Goal: Task Accomplishment & Management: Manage account settings

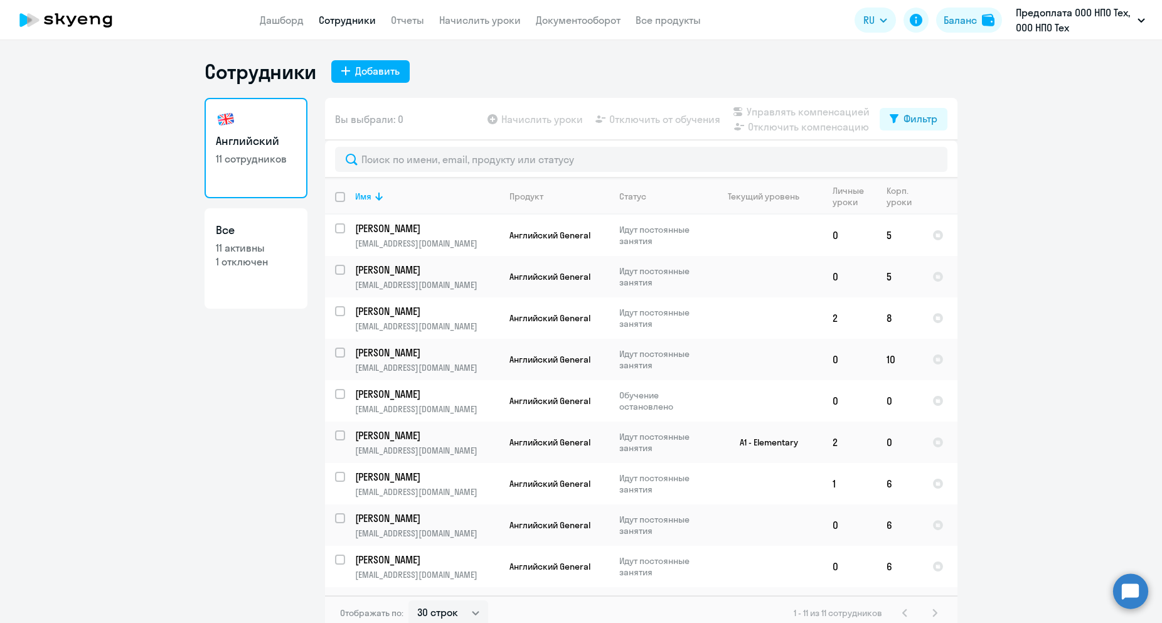
select select "30"
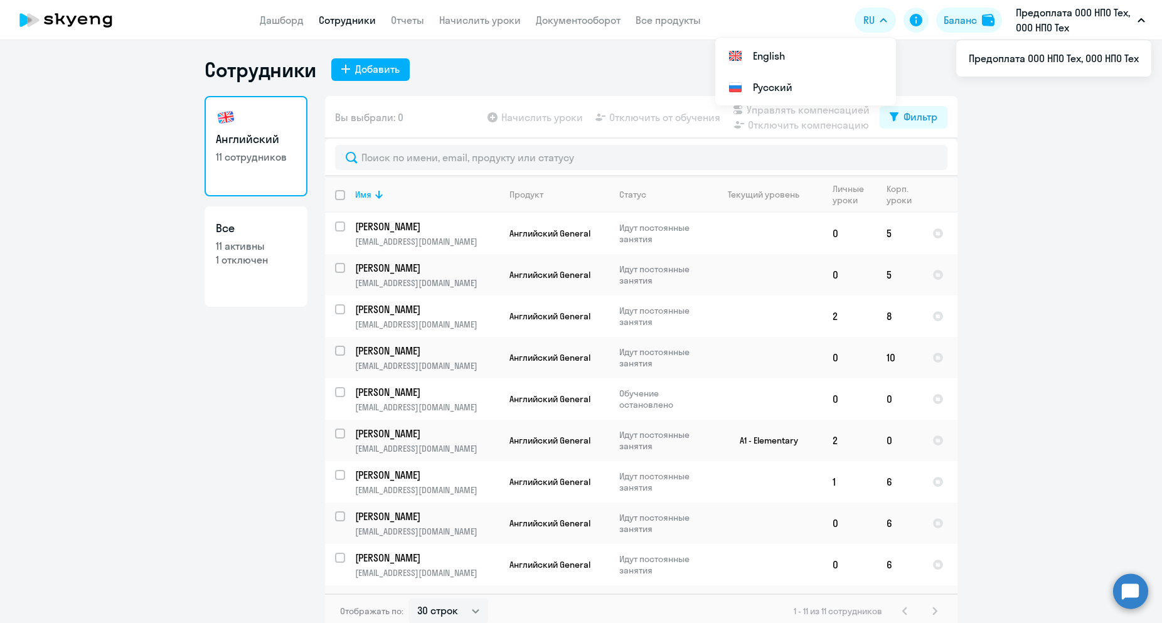
click at [1052, 176] on ng-component "Сотрудники Добавить Английский 11 сотрудников Все 11 активны 1 отключен Вы выбр…" at bounding box center [581, 343] width 1162 height 572
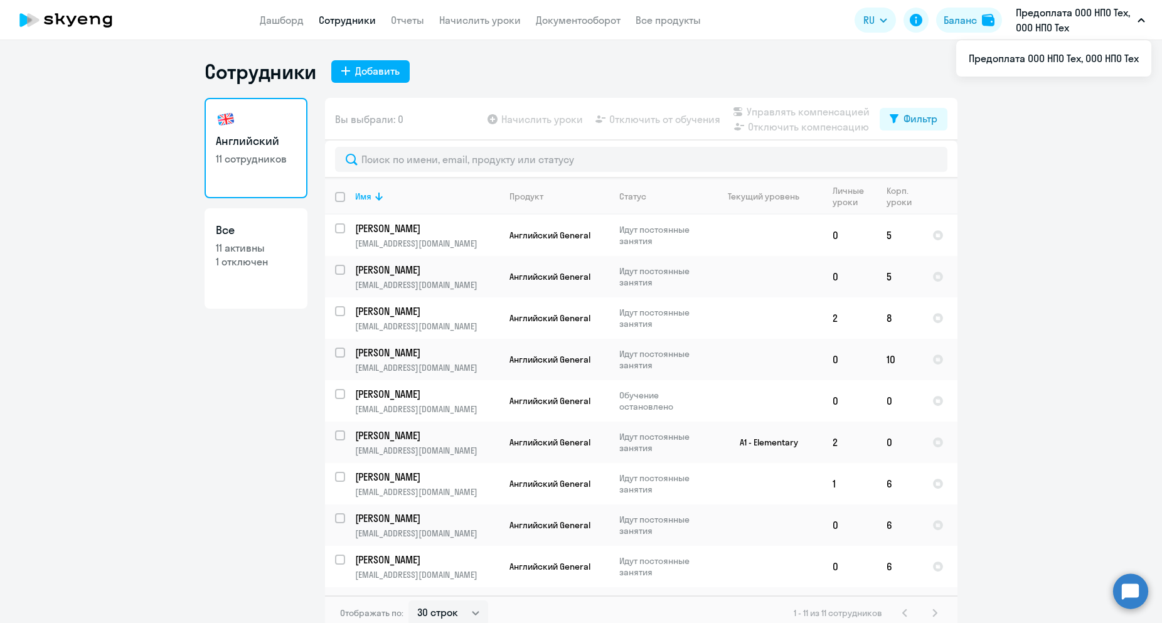
click at [478, 26] on app-menu-item-link "Начислить уроки" at bounding box center [480, 21] width 82 height 16
click at [228, 263] on p "1 отключен" at bounding box center [256, 262] width 80 height 14
select select "30"
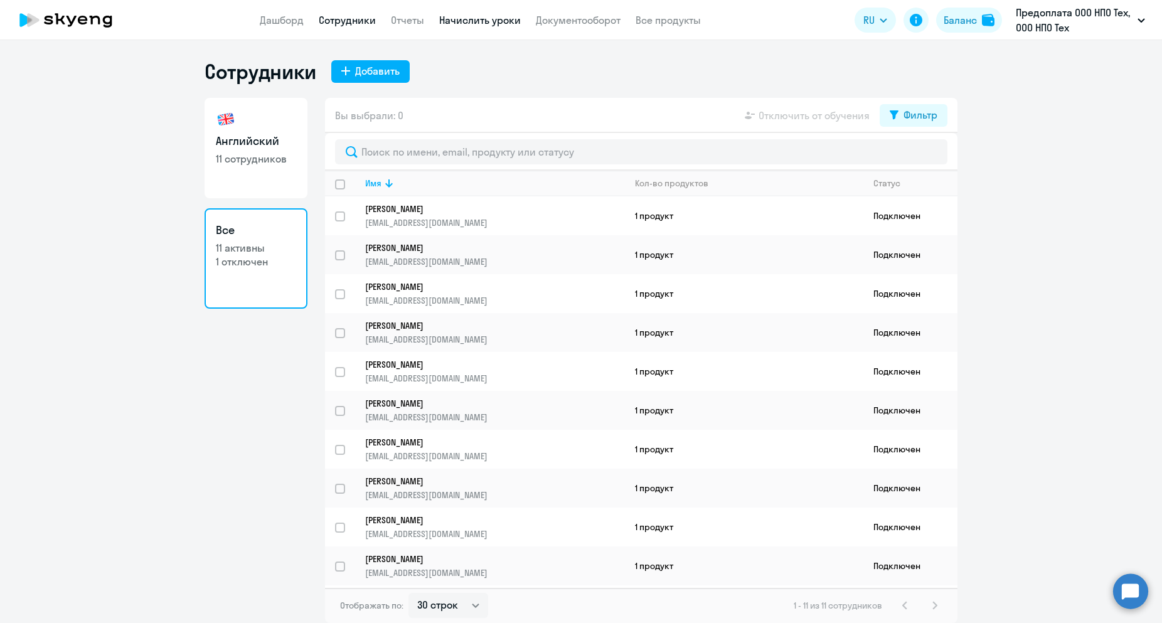
click at [466, 24] on link "Начислить уроки" at bounding box center [480, 20] width 82 height 13
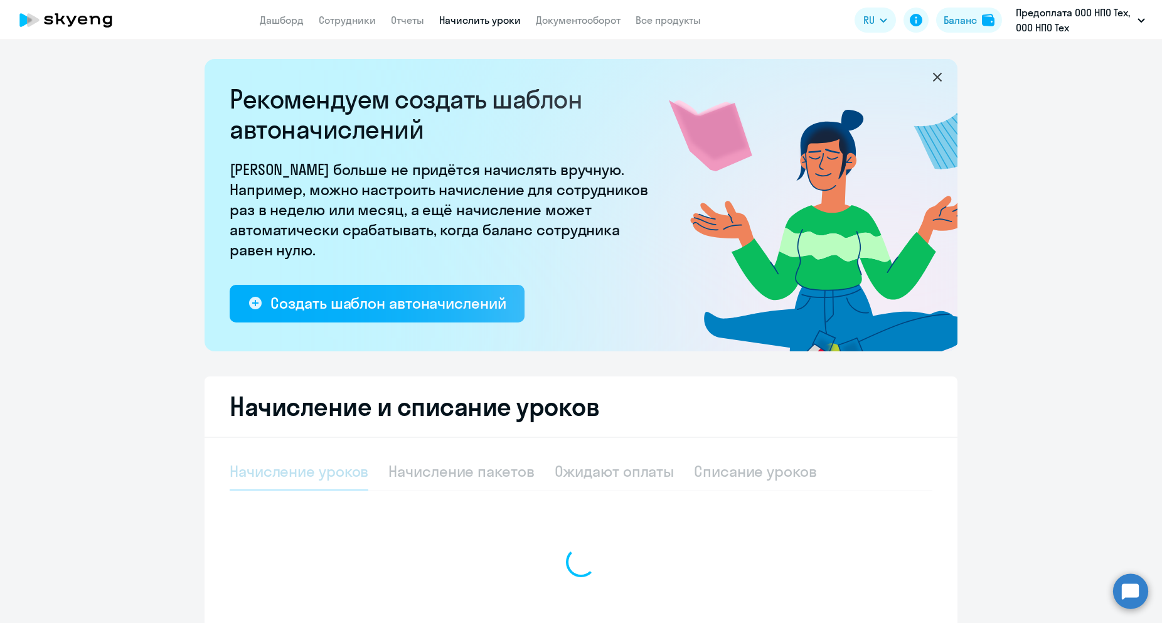
select select "10"
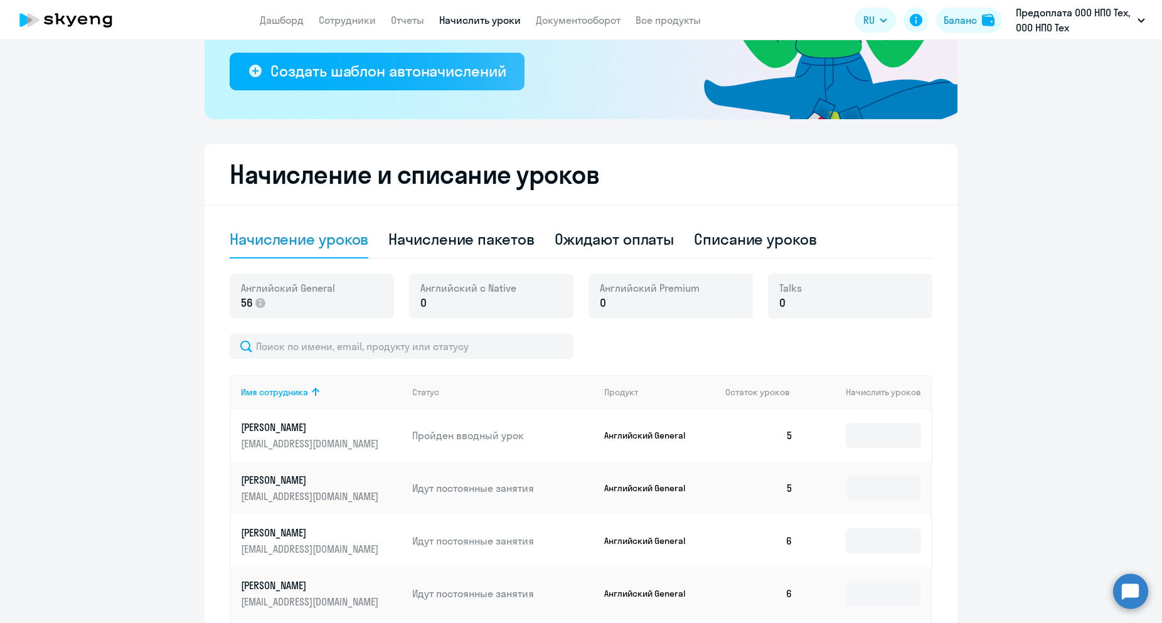
scroll to position [225, 0]
